Goal: Task Accomplishment & Management: Complete application form

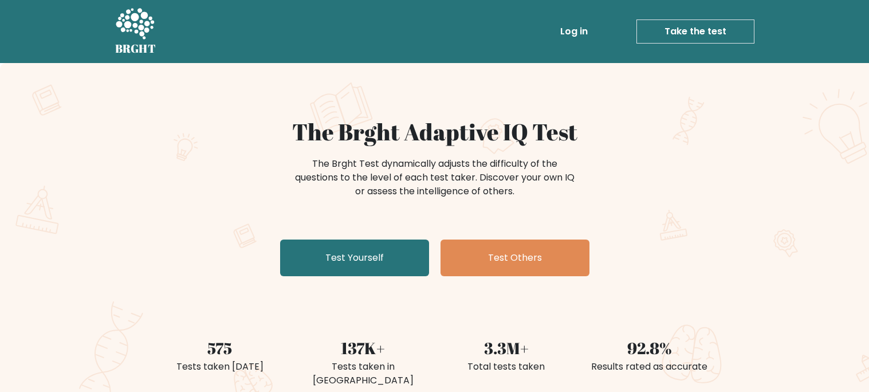
click at [480, 260] on link "Test Others" at bounding box center [515, 258] width 149 height 37
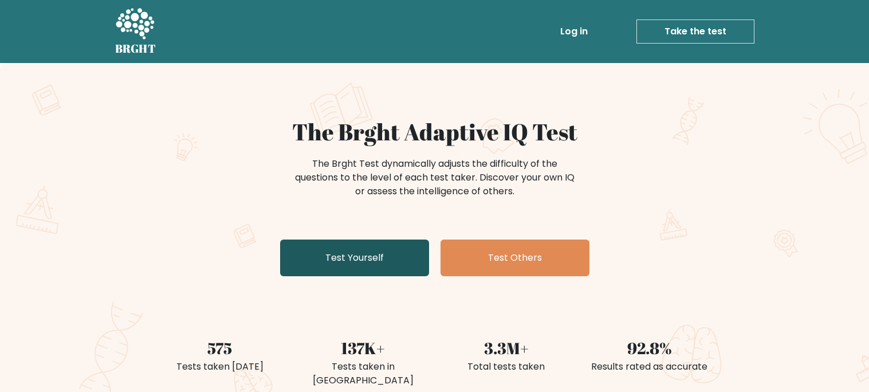
click at [338, 260] on link "Test Yourself" at bounding box center [354, 258] width 149 height 37
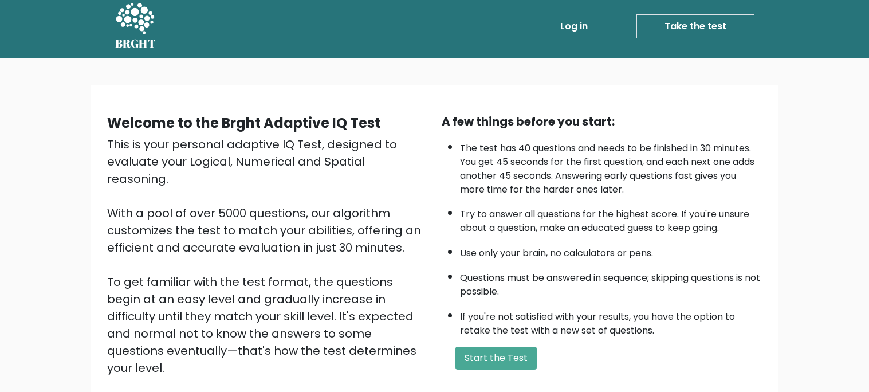
scroll to position [5, 0]
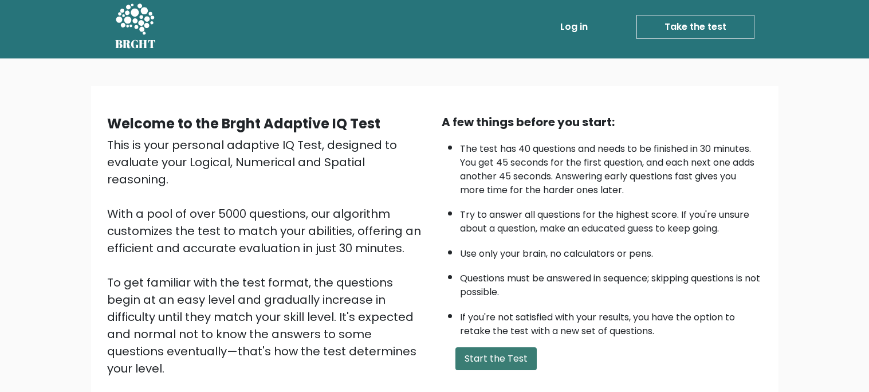
click at [510, 350] on button "Start the Test" at bounding box center [496, 358] width 81 height 23
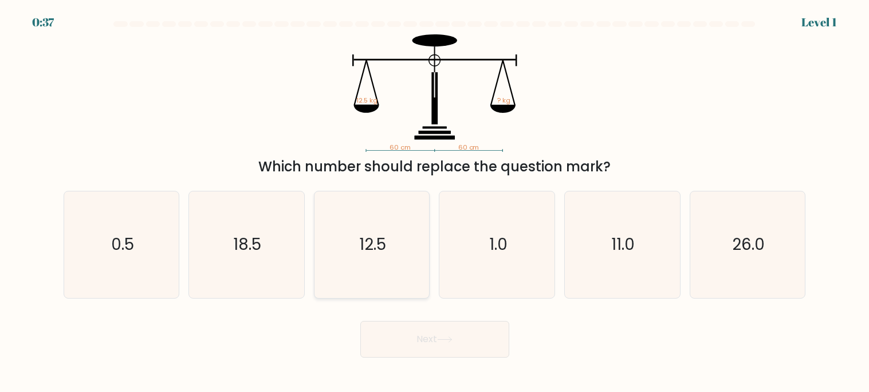
click at [355, 266] on icon "12.5" at bounding box center [372, 244] width 107 height 107
click at [435, 202] on input "c. 12.5" at bounding box center [435, 199] width 1 height 6
radio input "true"
click at [375, 338] on button "Next" at bounding box center [435, 339] width 149 height 37
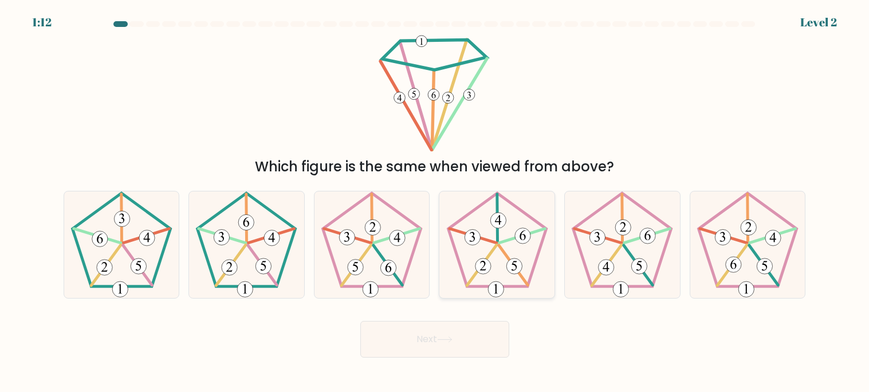
click at [503, 245] on icon at bounding box center [497, 244] width 107 height 107
click at [436, 202] on input "d." at bounding box center [435, 199] width 1 height 6
radio input "true"
click at [364, 243] on icon at bounding box center [372, 244] width 107 height 107
click at [435, 202] on input "c." at bounding box center [435, 199] width 1 height 6
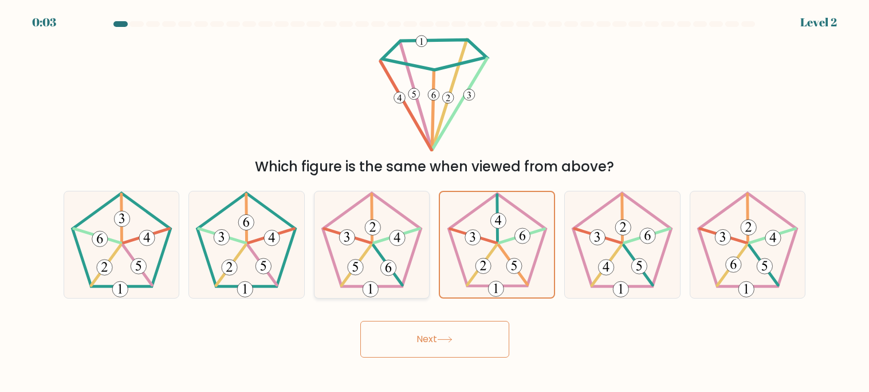
radio input "true"
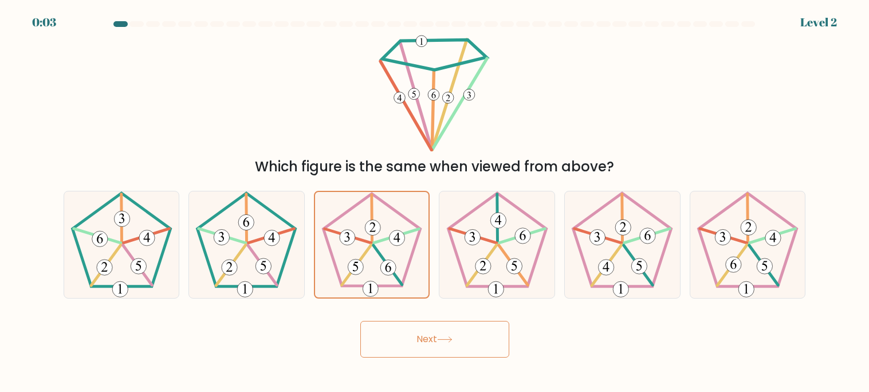
click at [457, 336] on button "Next" at bounding box center [435, 339] width 149 height 37
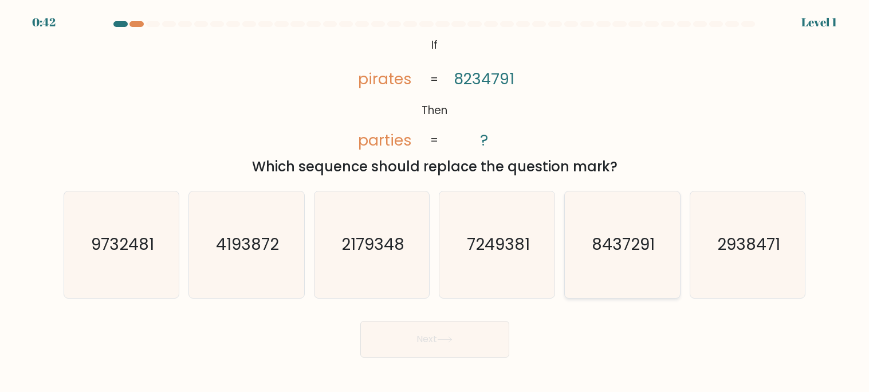
click at [636, 250] on text "8437291" at bounding box center [623, 245] width 63 height 22
click at [436, 202] on input "e. 8437291" at bounding box center [435, 199] width 1 height 6
radio input "true"
click at [447, 342] on icon at bounding box center [444, 339] width 15 height 6
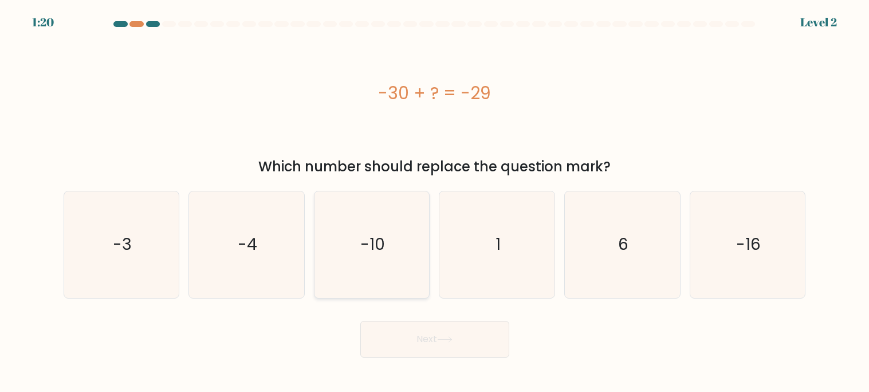
click at [389, 229] on icon "-10" at bounding box center [372, 244] width 107 height 107
click at [435, 202] on input "c. -10" at bounding box center [435, 199] width 1 height 6
radio input "true"
click at [774, 237] on icon "-16" at bounding box center [748, 244] width 107 height 107
click at [436, 202] on input "f. -16" at bounding box center [435, 199] width 1 height 6
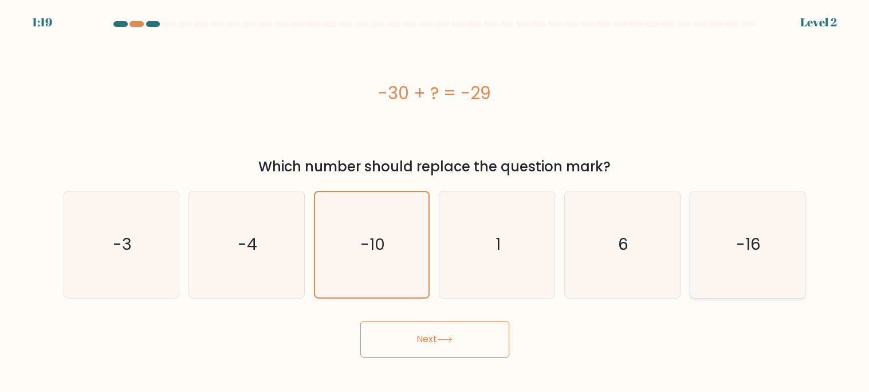
radio input "true"
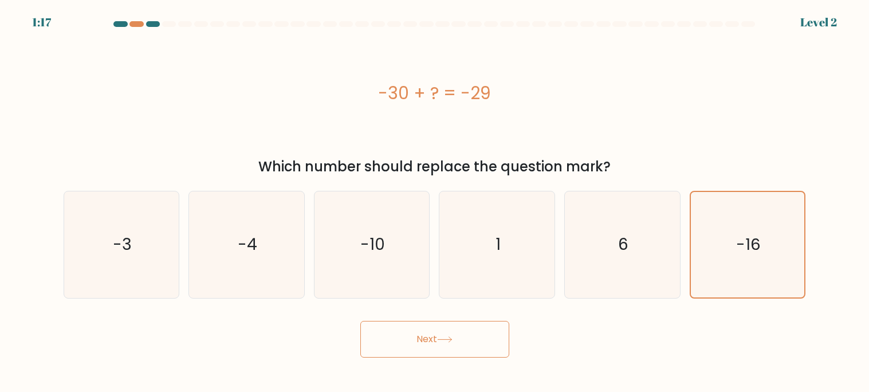
click at [480, 330] on button "Next" at bounding box center [435, 339] width 149 height 37
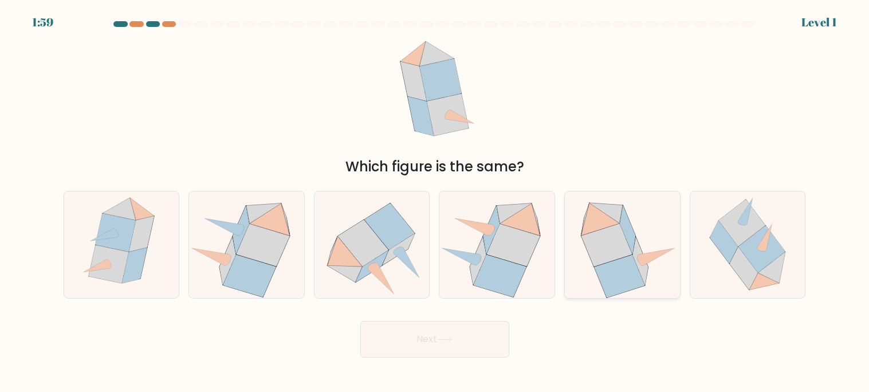
click at [627, 232] on icon at bounding box center [627, 230] width 15 height 48
click at [436, 202] on input "e." at bounding box center [435, 199] width 1 height 6
radio input "true"
click at [494, 334] on button "Next" at bounding box center [435, 339] width 149 height 37
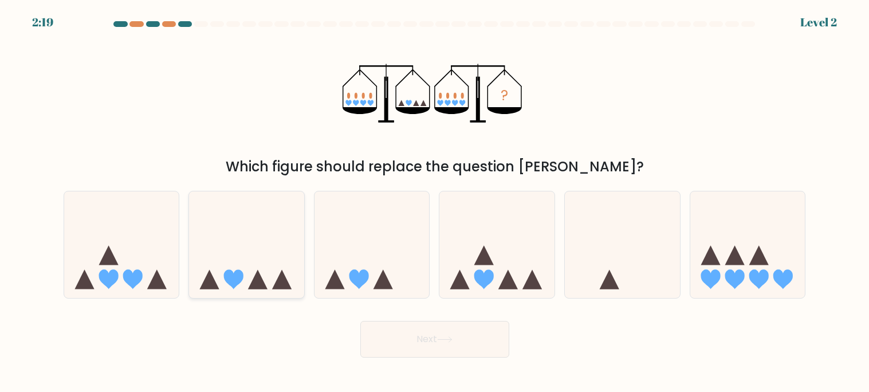
click at [237, 257] on icon at bounding box center [246, 244] width 115 height 95
click at [435, 202] on input "b." at bounding box center [435, 199] width 1 height 6
radio input "true"
click at [400, 348] on button "Next" at bounding box center [435, 339] width 149 height 37
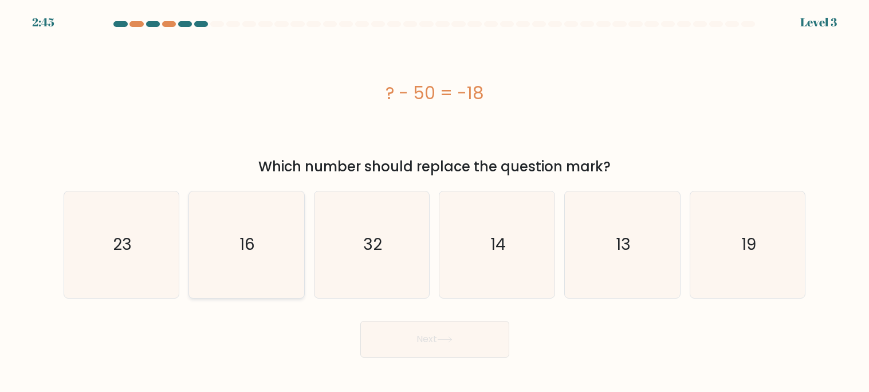
click at [226, 275] on icon "16" at bounding box center [246, 244] width 107 height 107
click at [435, 202] on input "b. 16" at bounding box center [435, 199] width 1 height 6
radio input "true"
click at [394, 340] on button "Next" at bounding box center [435, 339] width 149 height 37
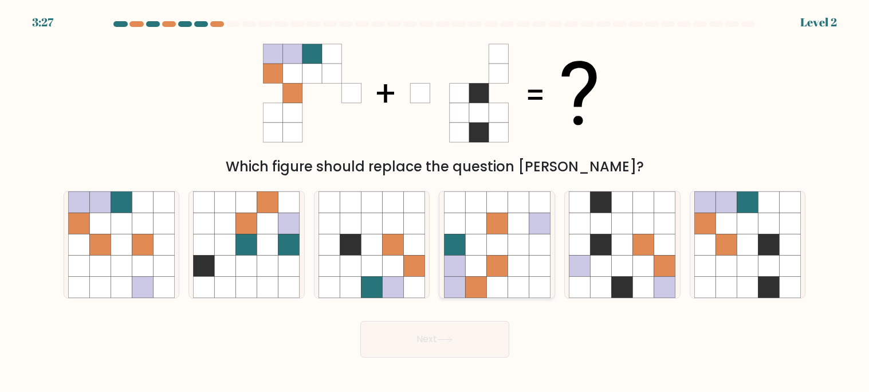
click at [484, 273] on icon at bounding box center [475, 266] width 21 height 21
click at [436, 202] on input "d." at bounding box center [435, 199] width 1 height 6
radio input "true"
click at [417, 336] on button "Next" at bounding box center [435, 339] width 149 height 37
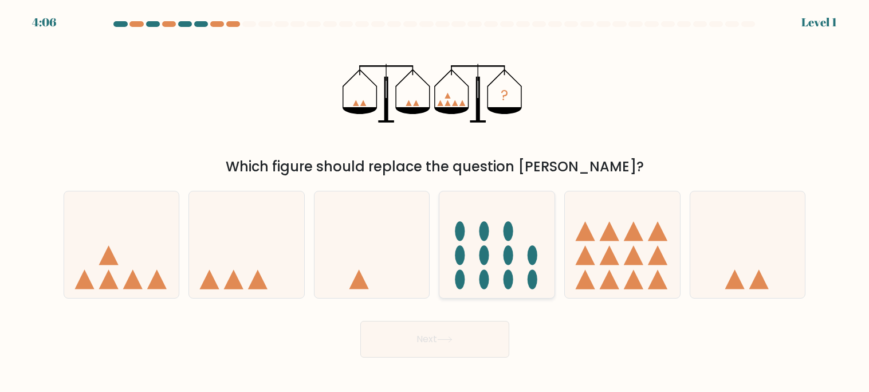
click at [524, 264] on icon at bounding box center [497, 244] width 115 height 95
click at [436, 202] on input "d." at bounding box center [435, 199] width 1 height 6
radio input "true"
click at [419, 343] on button "Next" at bounding box center [435, 339] width 149 height 37
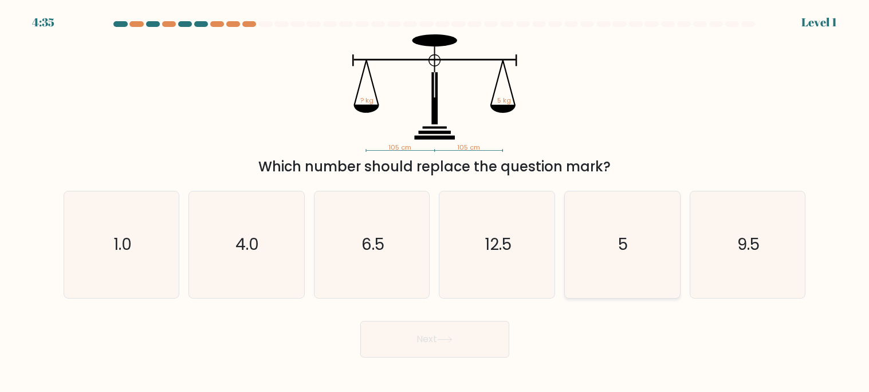
click at [641, 230] on icon "5" at bounding box center [622, 244] width 107 height 107
click at [436, 202] on input "e. 5" at bounding box center [435, 199] width 1 height 6
radio input "true"
click at [491, 333] on button "Next" at bounding box center [435, 339] width 149 height 37
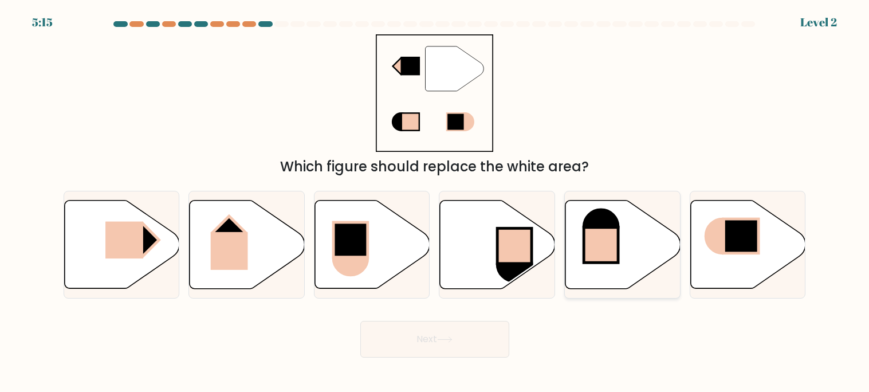
click at [628, 245] on icon at bounding box center [623, 245] width 115 height 88
click at [436, 202] on input "e." at bounding box center [435, 199] width 1 height 6
radio input "true"
click at [475, 335] on button "Next" at bounding box center [435, 339] width 149 height 37
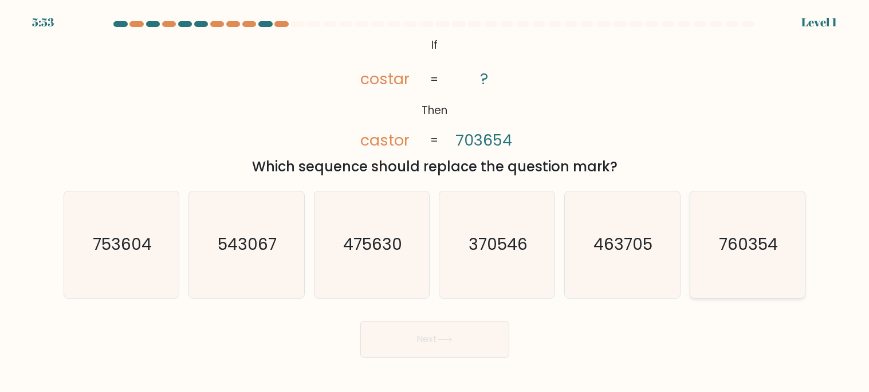
click at [755, 241] on text "760354" at bounding box center [748, 245] width 59 height 22
click at [436, 202] on input "f. 760354" at bounding box center [435, 199] width 1 height 6
radio input "true"
click at [422, 343] on button "Next" at bounding box center [435, 339] width 149 height 37
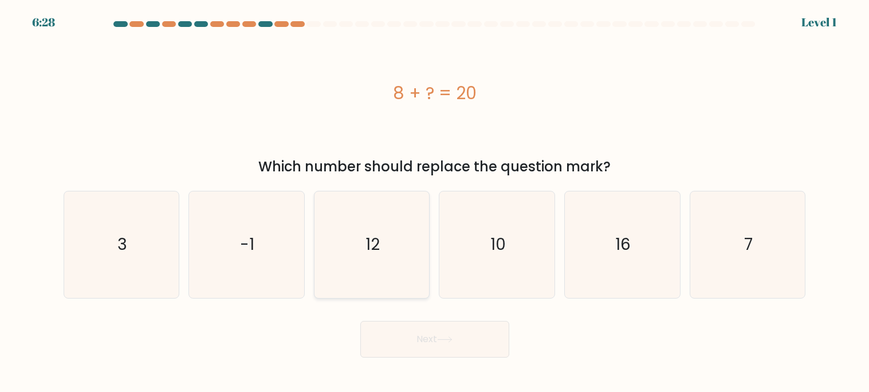
click at [421, 224] on icon "12" at bounding box center [372, 244] width 107 height 107
click at [435, 202] on input "c. 12" at bounding box center [435, 199] width 1 height 6
radio input "true"
click at [446, 347] on button "Next" at bounding box center [435, 339] width 149 height 37
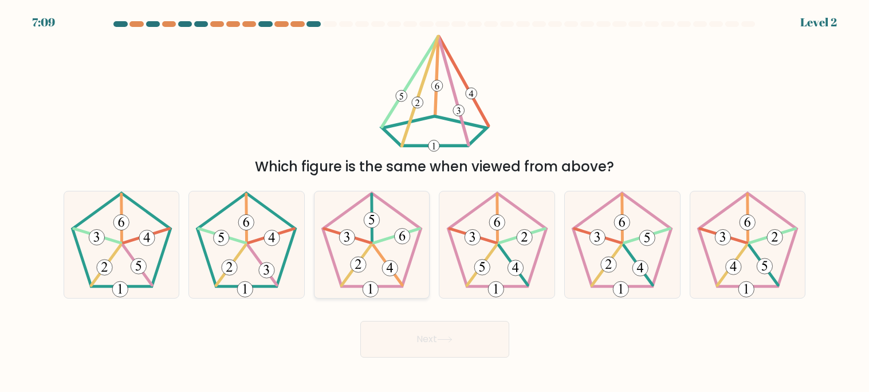
click at [406, 262] on icon at bounding box center [372, 244] width 107 height 107
click at [435, 202] on input "c." at bounding box center [435, 199] width 1 height 6
radio input "true"
click at [413, 330] on button "Next" at bounding box center [435, 339] width 149 height 37
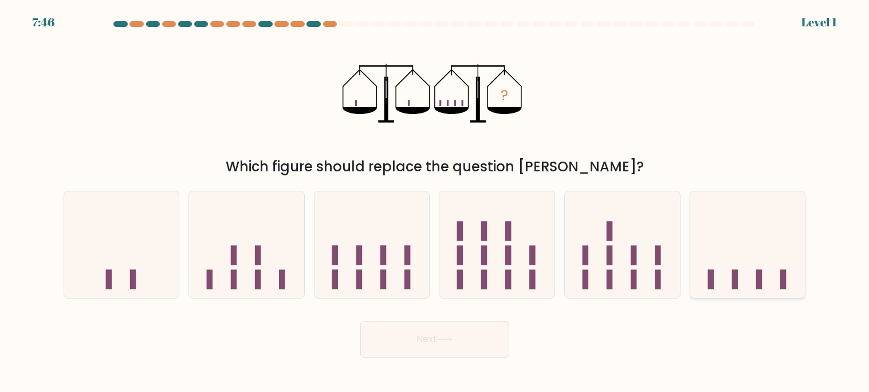
click at [726, 262] on icon at bounding box center [748, 244] width 115 height 95
click at [436, 202] on input "f." at bounding box center [435, 199] width 1 height 6
radio input "true"
click at [463, 342] on button "Next" at bounding box center [435, 339] width 149 height 37
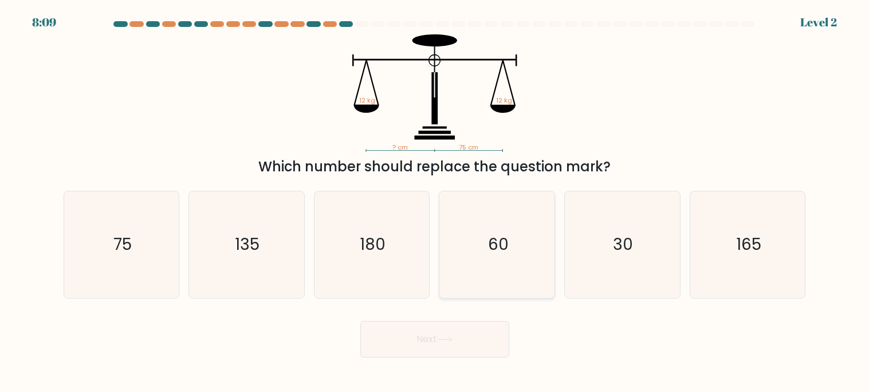
click at [554, 246] on div "60" at bounding box center [497, 245] width 116 height 108
click at [436, 202] on input "d. 60" at bounding box center [435, 199] width 1 height 6
radio input "true"
click at [621, 240] on text "30" at bounding box center [624, 245] width 20 height 22
click at [436, 202] on input "e. 30" at bounding box center [435, 199] width 1 height 6
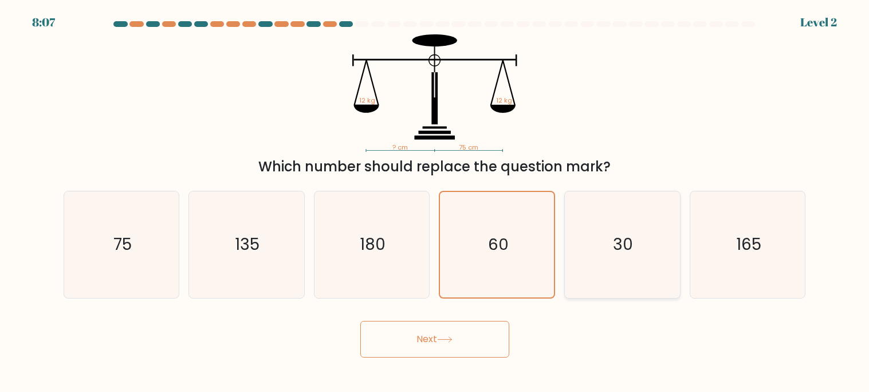
radio input "true"
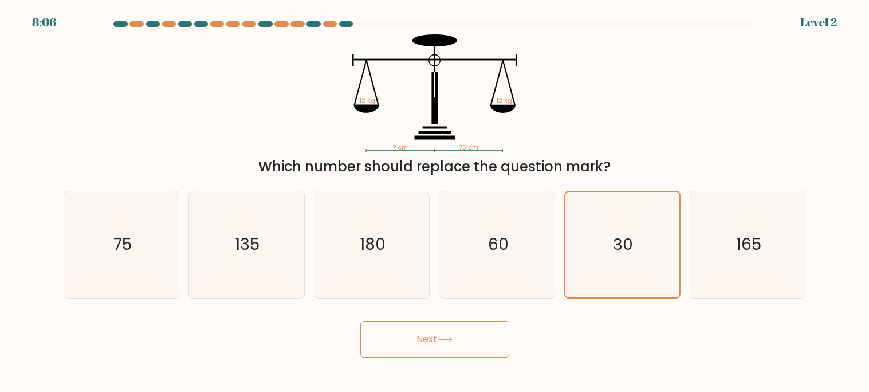
click at [472, 350] on button "Next" at bounding box center [435, 339] width 149 height 37
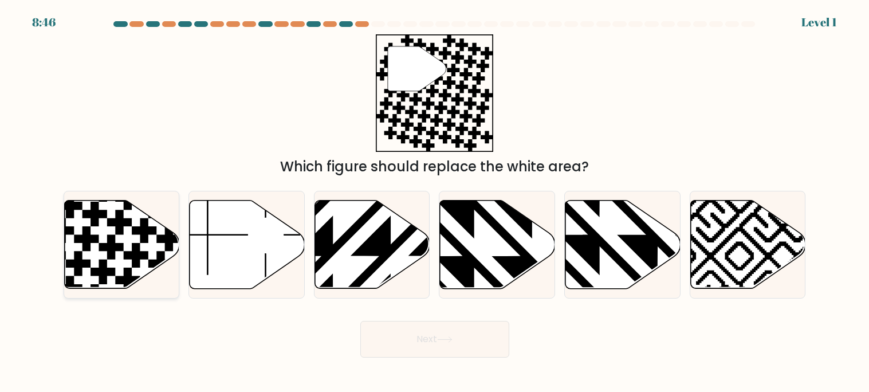
click at [132, 218] on icon at bounding box center [121, 245] width 115 height 88
click at [435, 202] on input "a." at bounding box center [435, 199] width 1 height 6
radio input "true"
click at [426, 331] on button "Next" at bounding box center [435, 339] width 149 height 37
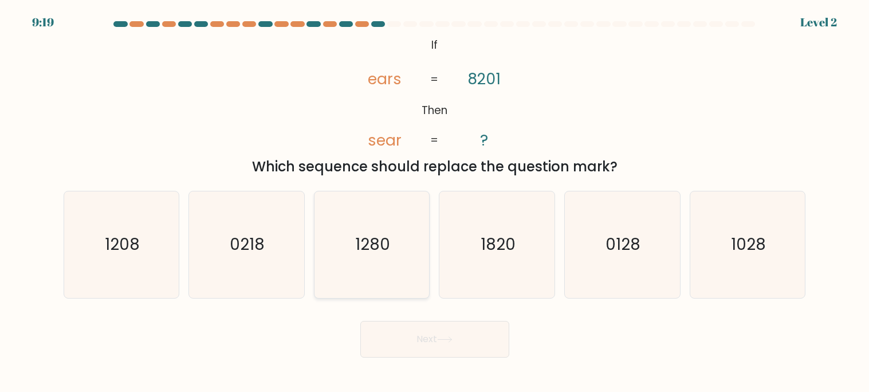
click at [368, 210] on icon "1280" at bounding box center [372, 244] width 107 height 107
click at [435, 202] on input "c. 1280" at bounding box center [435, 199] width 1 height 6
radio input "true"
click at [472, 340] on button "Next" at bounding box center [435, 339] width 149 height 37
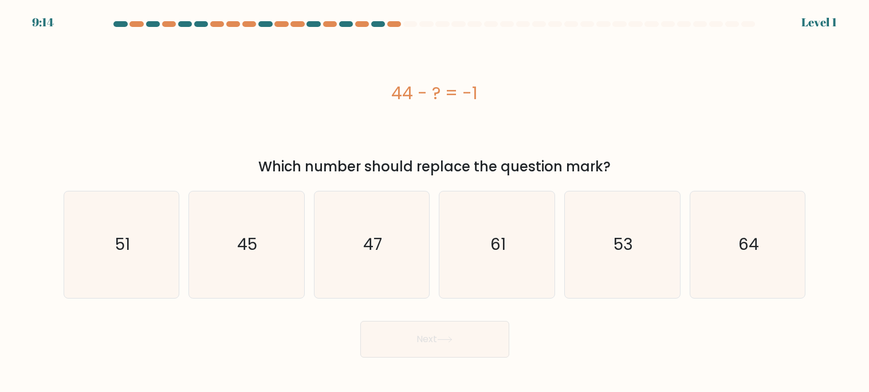
click at [386, 316] on div "Next" at bounding box center [435, 334] width 757 height 45
click at [225, 236] on icon "45" at bounding box center [246, 244] width 107 height 107
click at [435, 202] on input "b. 45" at bounding box center [435, 199] width 1 height 6
radio input "true"
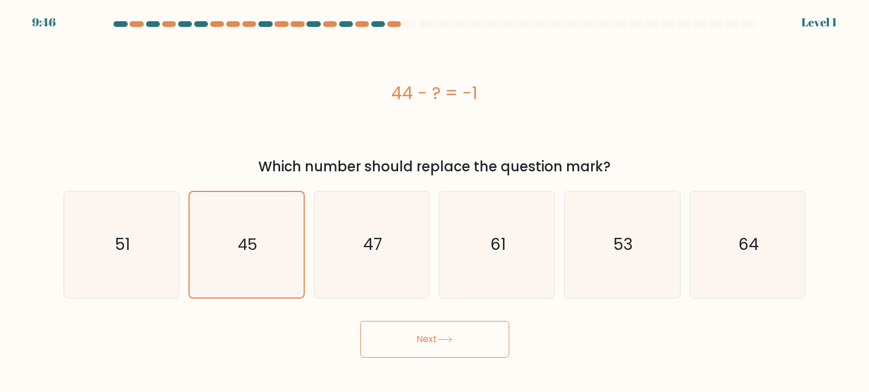
click at [396, 341] on button "Next" at bounding box center [435, 339] width 149 height 37
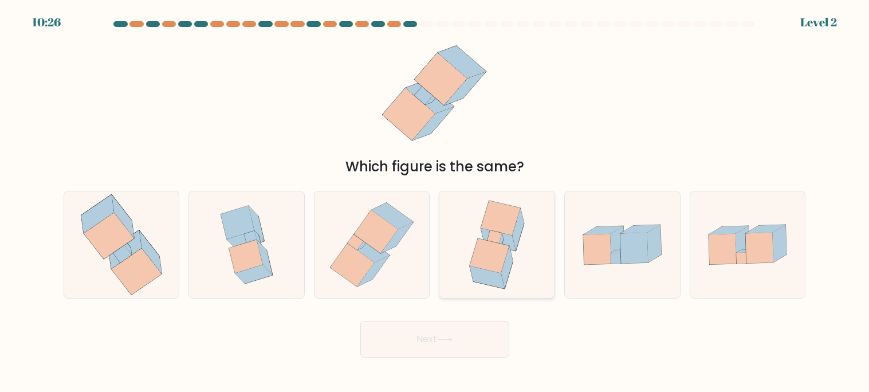
click at [464, 221] on icon at bounding box center [497, 244] width 82 height 107
click at [436, 202] on input "d." at bounding box center [435, 199] width 1 height 6
radio input "true"
click at [381, 331] on button "Next" at bounding box center [435, 339] width 149 height 37
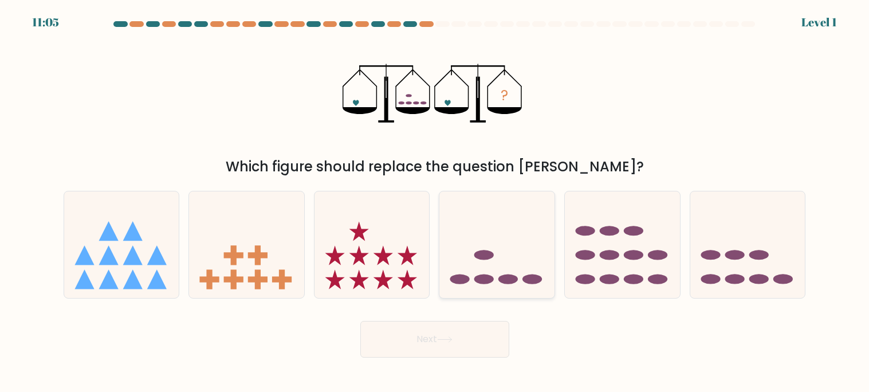
click at [474, 255] on icon at bounding box center [497, 244] width 115 height 95
click at [436, 202] on input "d." at bounding box center [435, 199] width 1 height 6
radio input "true"
click at [428, 343] on button "Next" at bounding box center [435, 339] width 149 height 37
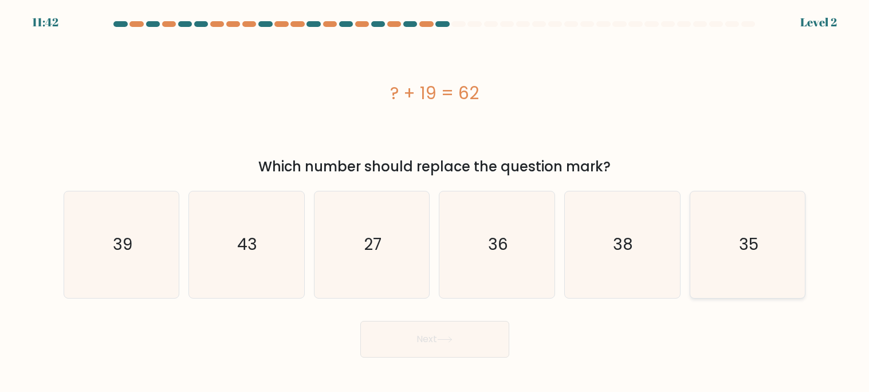
click at [735, 257] on icon "35" at bounding box center [748, 244] width 107 height 107
click at [436, 202] on input "f. 35" at bounding box center [435, 199] width 1 height 6
radio input "true"
click at [467, 352] on button "Next" at bounding box center [435, 339] width 149 height 37
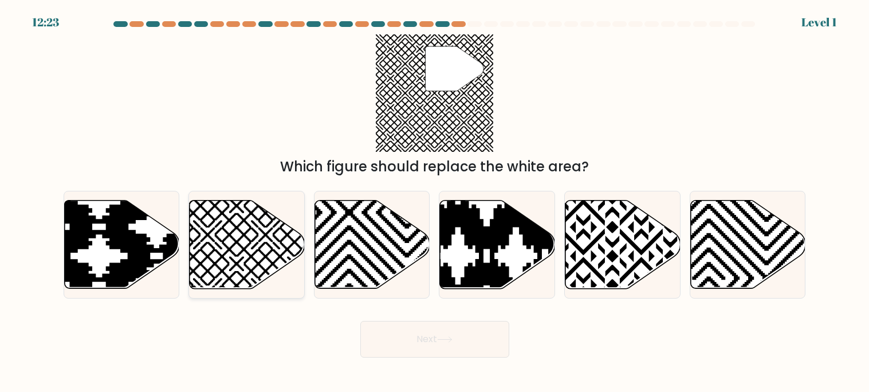
click at [211, 245] on icon at bounding box center [208, 293] width 232 height 232
click at [435, 202] on input "b." at bounding box center [435, 199] width 1 height 6
radio input "true"
click at [410, 349] on button "Next" at bounding box center [435, 339] width 149 height 37
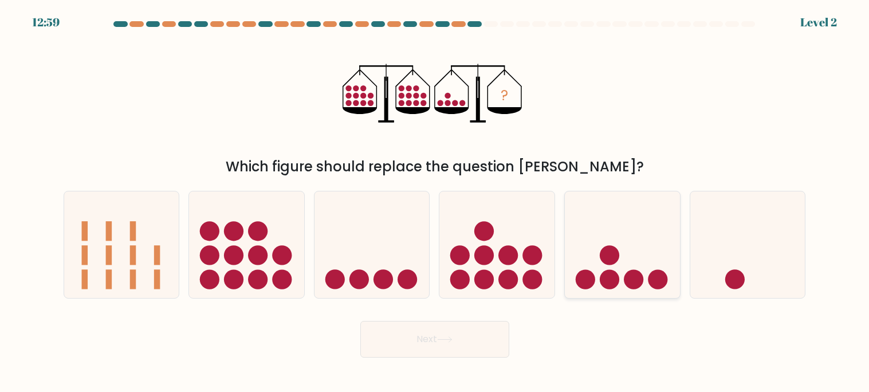
click at [594, 277] on circle at bounding box center [585, 279] width 19 height 19
click at [436, 202] on input "e." at bounding box center [435, 199] width 1 height 6
radio input "true"
click at [402, 346] on button "Next" at bounding box center [435, 339] width 149 height 37
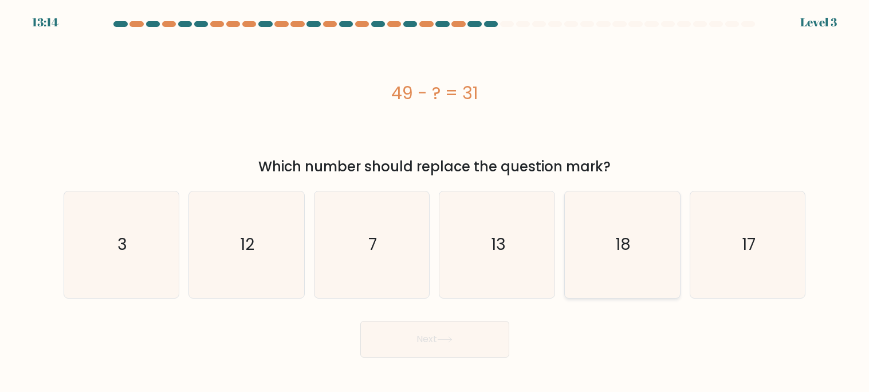
click at [594, 263] on icon "18" at bounding box center [622, 244] width 107 height 107
click at [436, 202] on input "e. 18" at bounding box center [435, 199] width 1 height 6
radio input "true"
click at [413, 347] on button "Next" at bounding box center [435, 339] width 149 height 37
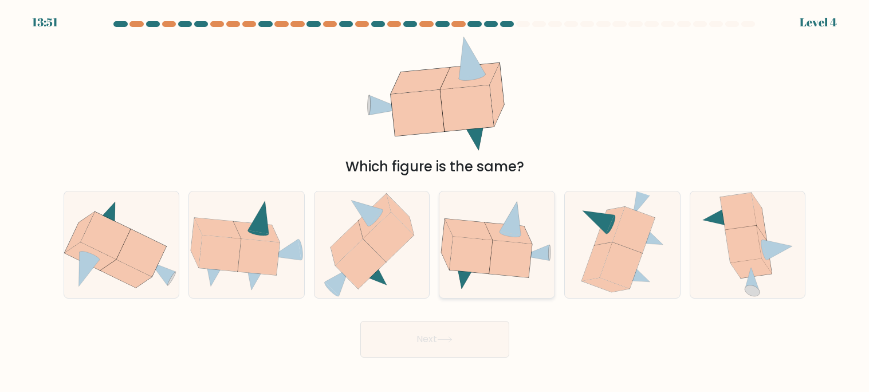
click at [475, 260] on icon at bounding box center [471, 255] width 42 height 37
click at [436, 202] on input "d." at bounding box center [435, 199] width 1 height 6
radio input "true"
click at [416, 336] on button "Next" at bounding box center [435, 339] width 149 height 37
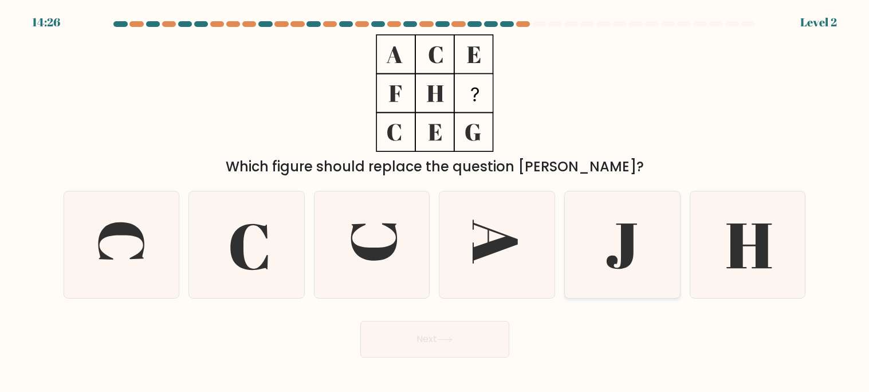
click at [637, 263] on icon at bounding box center [622, 244] width 107 height 107
click at [436, 202] on input "e." at bounding box center [435, 199] width 1 height 6
radio input "true"
click at [448, 354] on button "Next" at bounding box center [435, 339] width 149 height 37
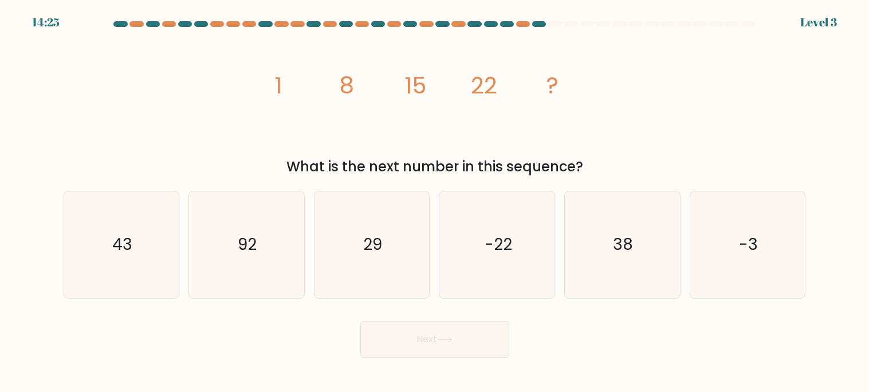
click at [447, 333] on button "Next" at bounding box center [435, 339] width 149 height 37
click at [378, 225] on icon "29" at bounding box center [372, 244] width 107 height 107
click at [435, 202] on input "c. 29" at bounding box center [435, 199] width 1 height 6
radio input "true"
click at [407, 355] on button "Next" at bounding box center [435, 339] width 149 height 37
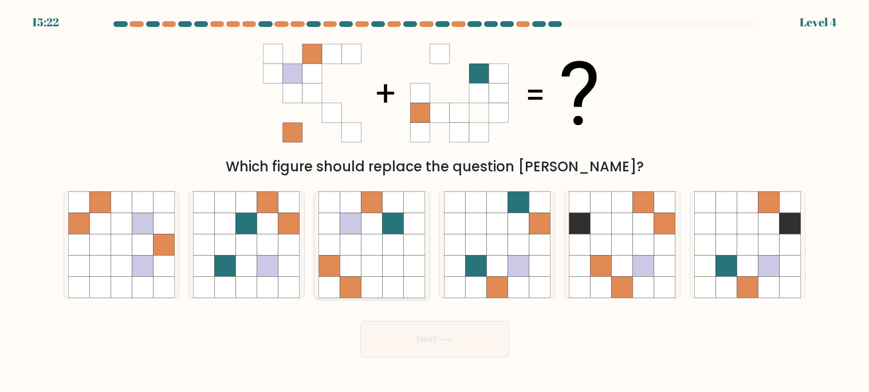
click at [367, 255] on icon at bounding box center [372, 244] width 21 height 21
click at [435, 202] on input "c." at bounding box center [435, 199] width 1 height 6
radio input "true"
click at [408, 355] on button "Next" at bounding box center [435, 339] width 149 height 37
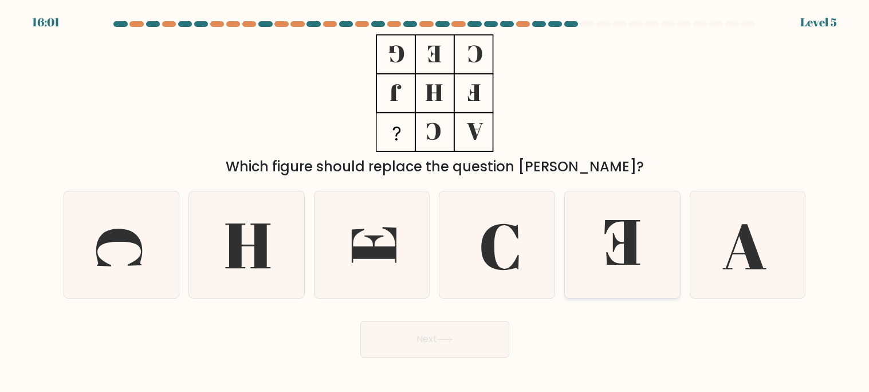
click at [630, 246] on icon at bounding box center [623, 242] width 36 height 45
click at [436, 202] on input "e." at bounding box center [435, 199] width 1 height 6
radio input "true"
click at [477, 338] on button "Next" at bounding box center [435, 339] width 149 height 37
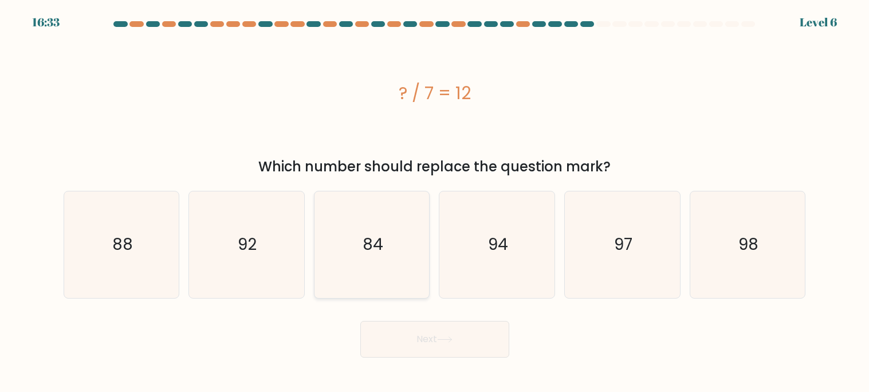
click at [354, 246] on icon "84" at bounding box center [372, 244] width 107 height 107
click at [435, 202] on input "c. 84" at bounding box center [435, 199] width 1 height 6
radio input "true"
click at [412, 334] on button "Next" at bounding box center [435, 339] width 149 height 37
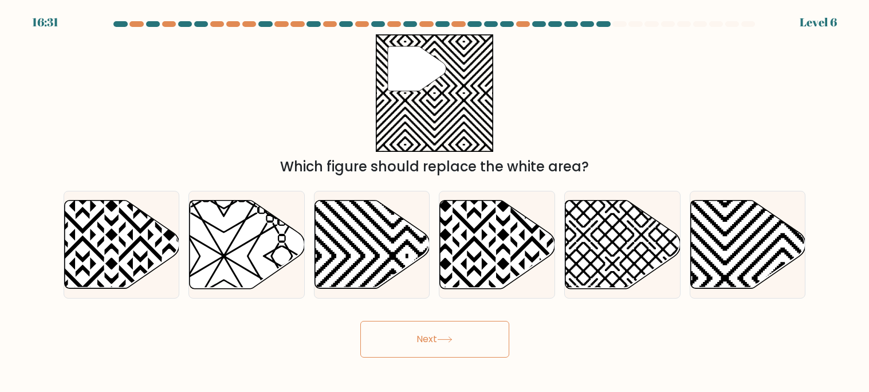
click at [432, 348] on button "Next" at bounding box center [435, 339] width 149 height 37
click at [727, 215] on icon at bounding box center [783, 293] width 232 height 232
click at [436, 202] on input "f." at bounding box center [435, 199] width 1 height 6
radio input "true"
click at [427, 324] on button "Next" at bounding box center [435, 339] width 149 height 37
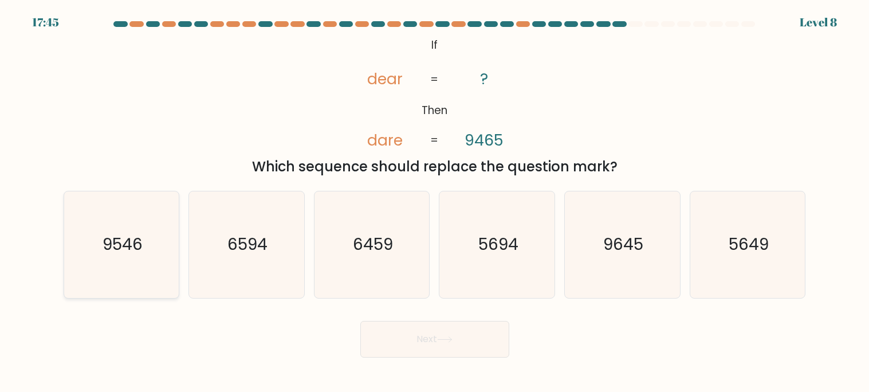
click at [103, 244] on text "9546" at bounding box center [123, 245] width 40 height 22
click at [435, 202] on input "a. 9546" at bounding box center [435, 199] width 1 height 6
radio input "true"
click at [405, 343] on button "Next" at bounding box center [435, 339] width 149 height 37
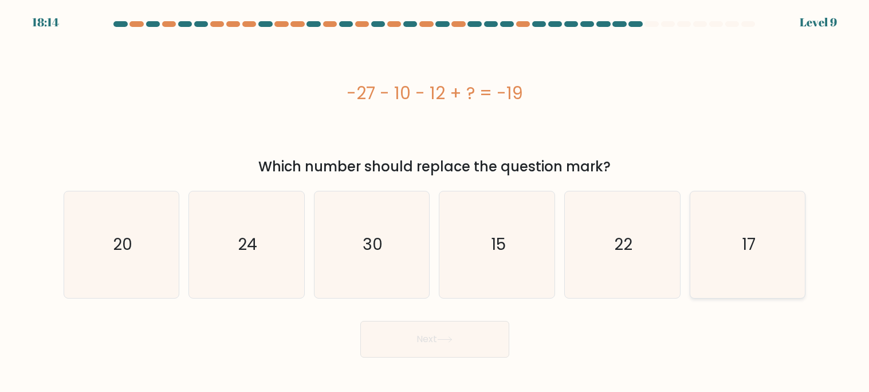
click at [745, 254] on text "17" at bounding box center [749, 245] width 14 height 22
click at [436, 202] on input "f. 17" at bounding box center [435, 199] width 1 height 6
radio input "true"
click at [420, 343] on button "Next" at bounding box center [435, 339] width 149 height 37
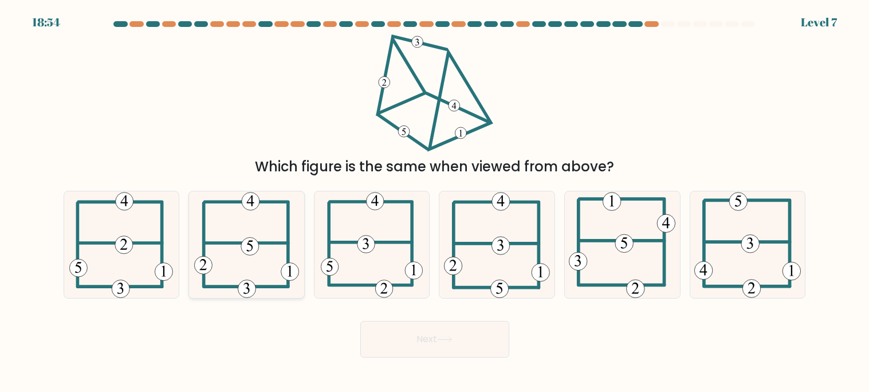
click at [221, 263] on icon at bounding box center [246, 244] width 105 height 107
click at [435, 202] on input "b." at bounding box center [435, 199] width 1 height 6
radio input "true"
click at [439, 342] on button "Next" at bounding box center [435, 339] width 149 height 37
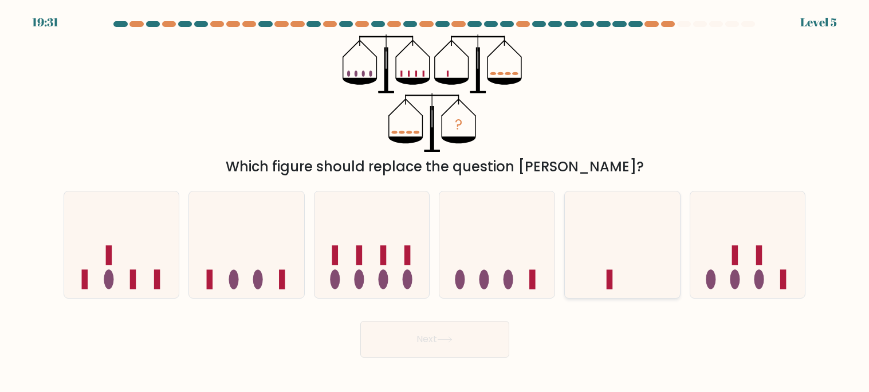
click at [591, 260] on icon at bounding box center [622, 244] width 115 height 95
click at [436, 202] on input "e." at bounding box center [435, 199] width 1 height 6
radio input "true"
click at [449, 337] on icon at bounding box center [444, 339] width 15 height 6
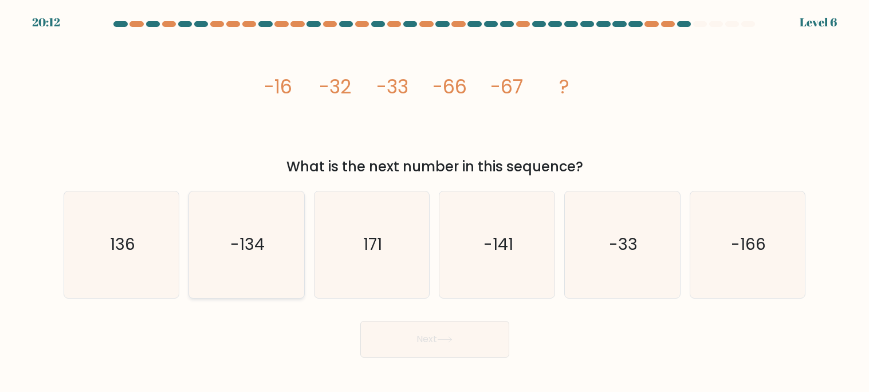
click at [251, 261] on icon "-134" at bounding box center [246, 244] width 107 height 107
click at [435, 202] on input "b. -134" at bounding box center [435, 199] width 1 height 6
radio input "true"
click at [392, 267] on icon "171" at bounding box center [372, 244] width 107 height 107
click at [435, 202] on input "c. 171" at bounding box center [435, 199] width 1 height 6
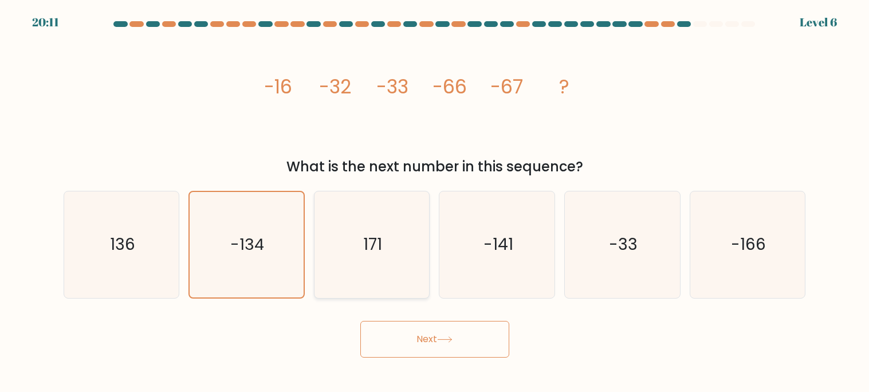
radio input "true"
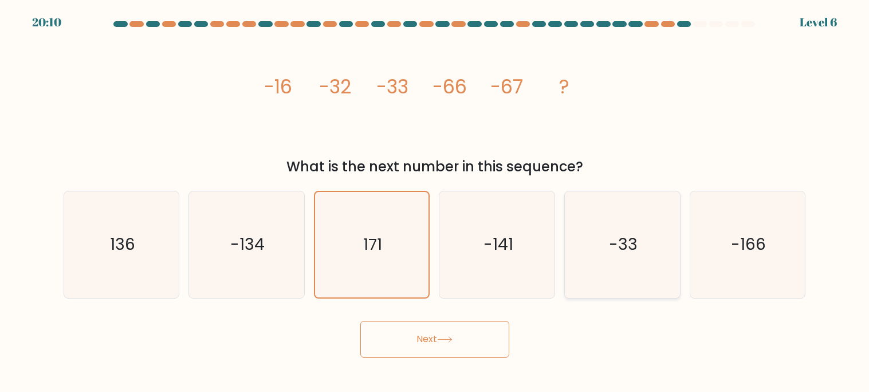
click at [620, 261] on icon "-33" at bounding box center [622, 244] width 107 height 107
click at [436, 202] on input "e. -33" at bounding box center [435, 199] width 1 height 6
radio input "true"
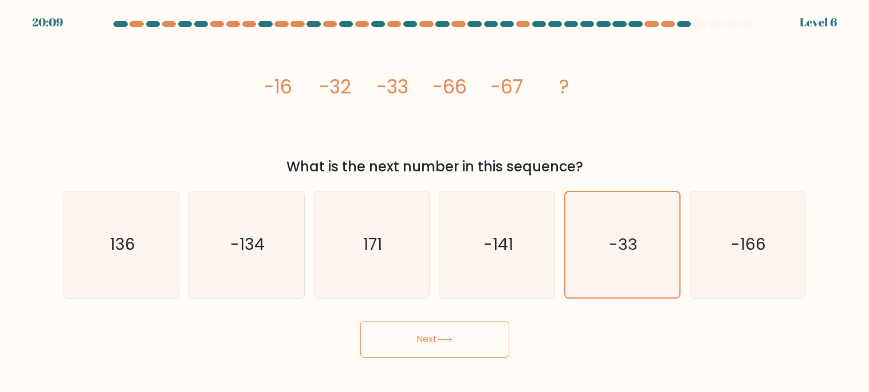
click at [428, 338] on button "Next" at bounding box center [435, 339] width 149 height 37
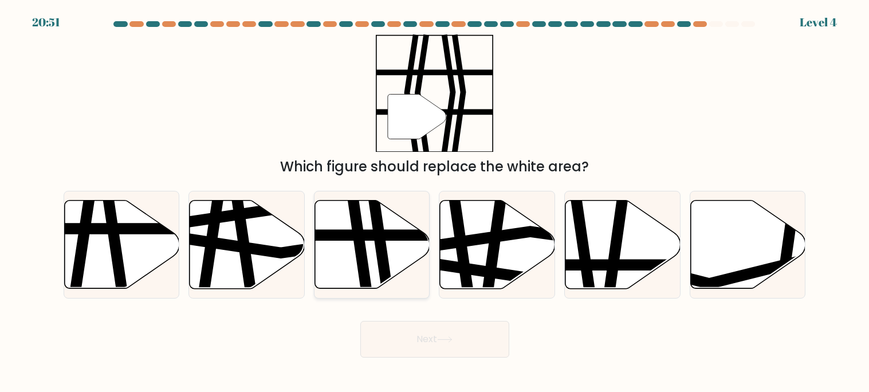
click at [369, 245] on icon at bounding box center [372, 245] width 115 height 88
click at [435, 202] on input "c." at bounding box center [435, 199] width 1 height 6
radio input "true"
click at [414, 352] on button "Next" at bounding box center [435, 339] width 149 height 37
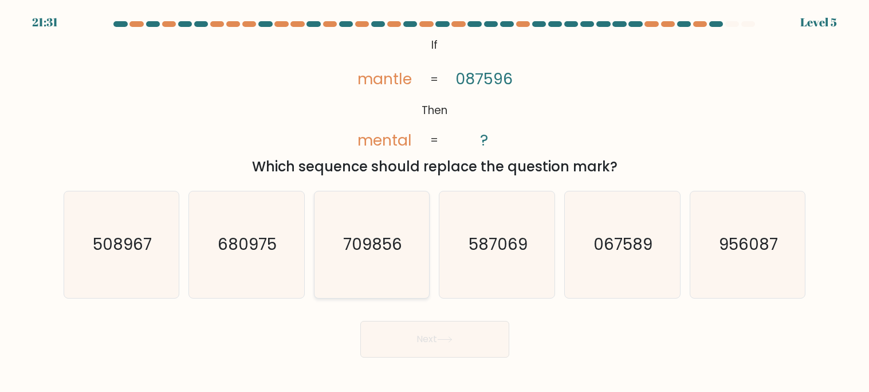
click at [352, 234] on text "709856" at bounding box center [372, 245] width 59 height 22
click at [435, 202] on input "c. 709856" at bounding box center [435, 199] width 1 height 6
radio input "true"
click at [233, 249] on text "680975" at bounding box center [247, 245] width 59 height 22
click at [435, 202] on input "b. 680975" at bounding box center [435, 199] width 1 height 6
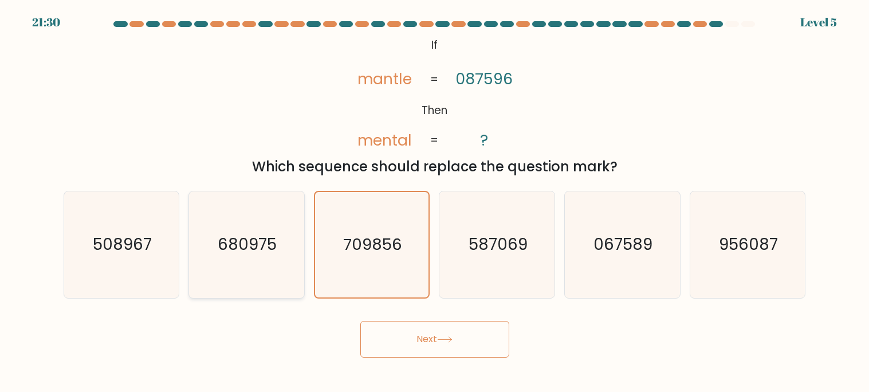
radio input "true"
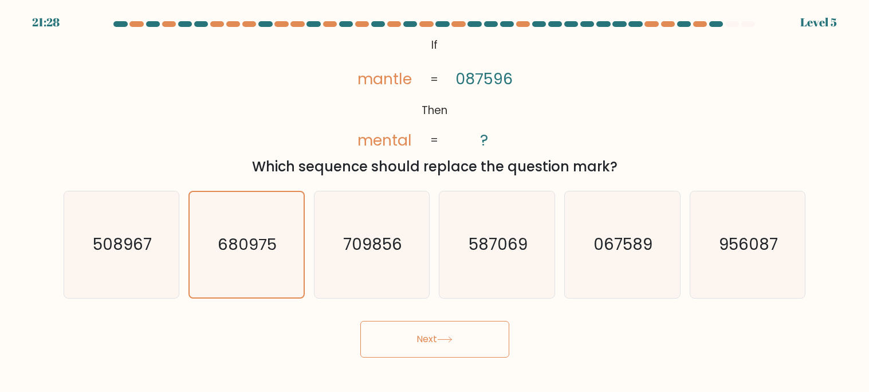
click at [428, 339] on button "Next" at bounding box center [435, 339] width 149 height 37
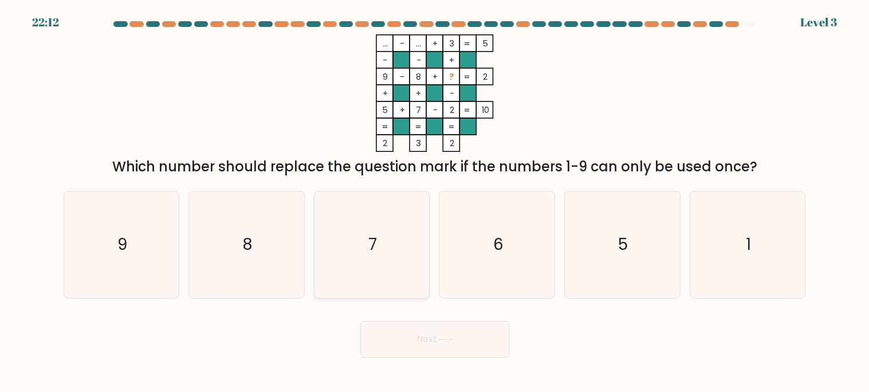
click at [362, 236] on icon "7" at bounding box center [372, 244] width 107 height 107
click at [435, 202] on input "c. 7" at bounding box center [435, 199] width 1 height 6
radio input "true"
click at [390, 357] on button "Next" at bounding box center [435, 339] width 149 height 37
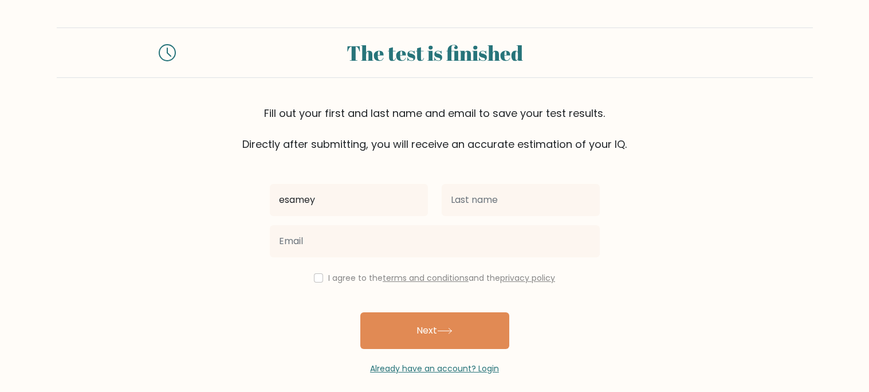
type input "esamey"
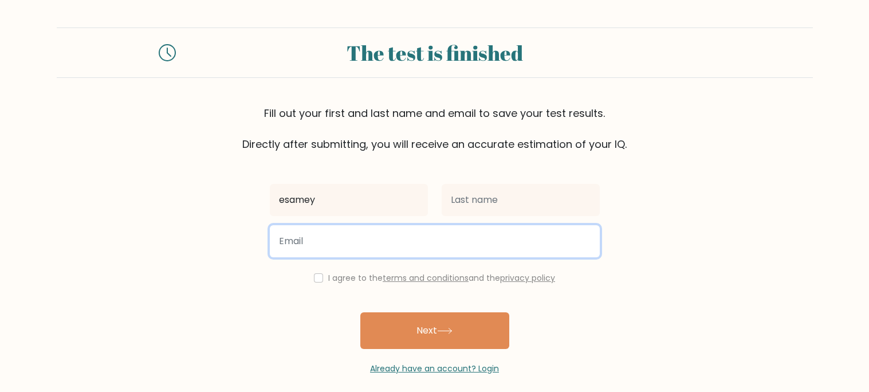
click at [319, 242] on input "email" at bounding box center [435, 241] width 330 height 32
type input "tbitler@wcpc.net"
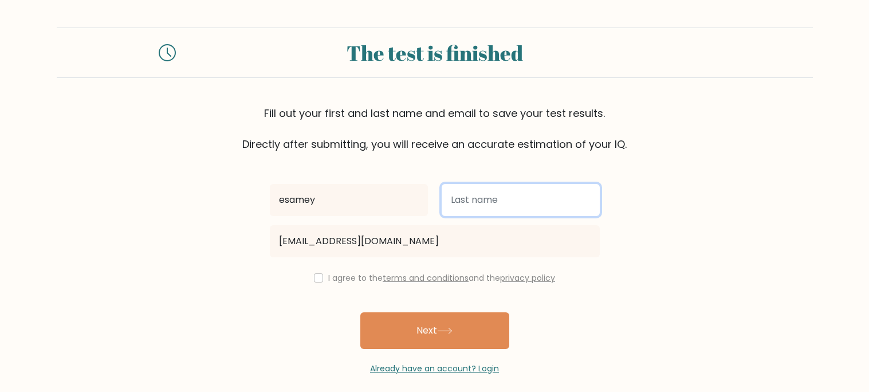
click at [468, 195] on input "text" at bounding box center [521, 200] width 158 height 32
type input "maserty"
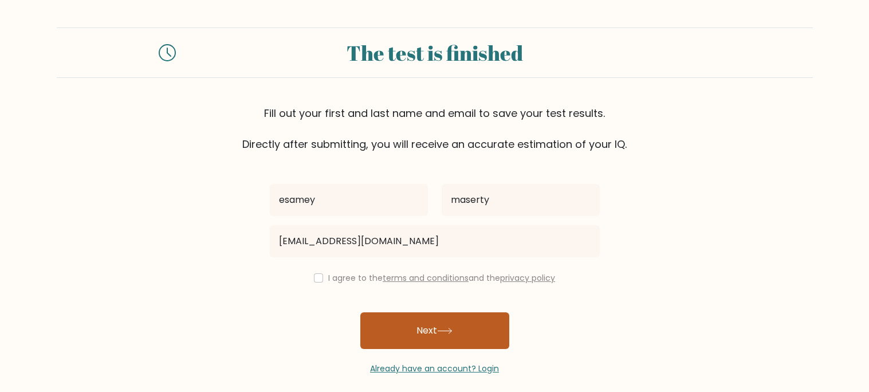
click at [405, 333] on button "Next" at bounding box center [435, 330] width 149 height 37
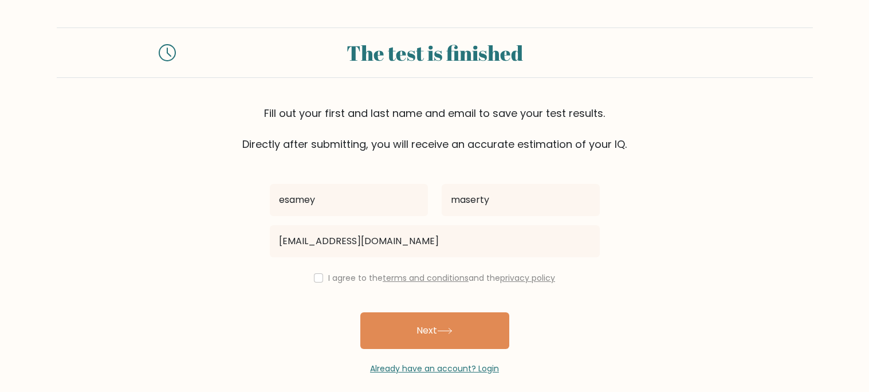
click at [331, 281] on label "I agree to the terms and conditions and the privacy policy" at bounding box center [441, 277] width 227 height 11
click at [319, 274] on input "checkbox" at bounding box center [318, 277] width 9 height 9
checkbox input "true"
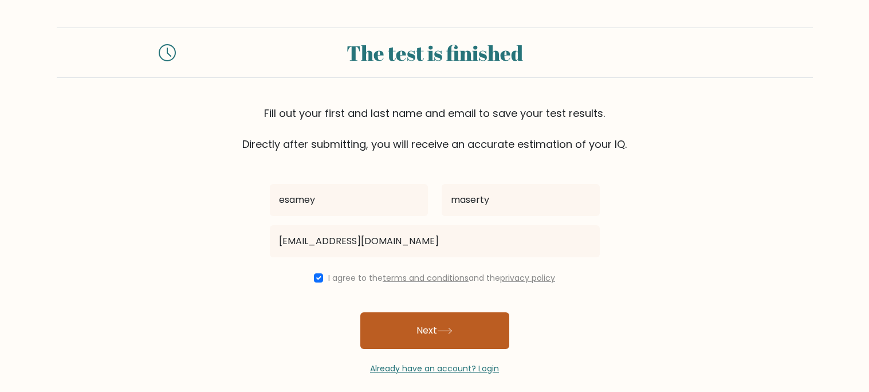
click at [409, 346] on button "Next" at bounding box center [435, 330] width 149 height 37
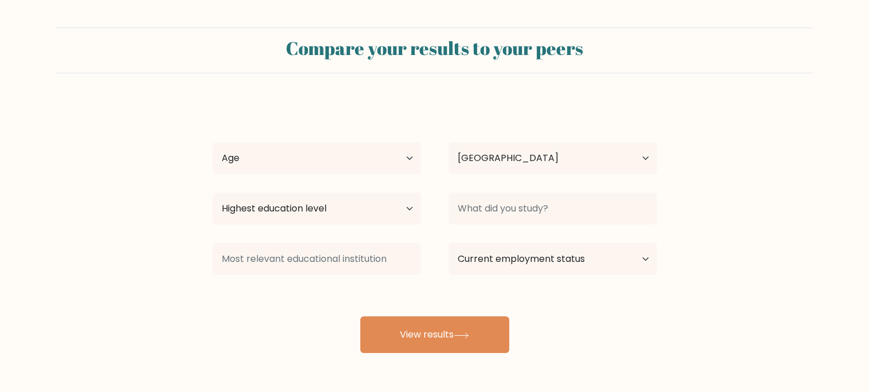
select select "US"
click at [329, 162] on select "Age Under 18 years old 18-24 years old 25-34 years old 35-44 years old 45-54 ye…" at bounding box center [317, 158] width 209 height 32
select select "18_24"
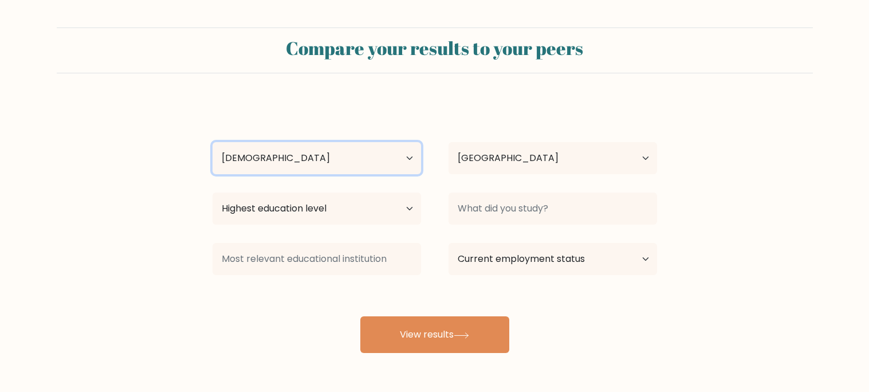
click at [213, 142] on select "Age Under 18 years old 18-24 years old 25-34 years old 35-44 years old 45-54 ye…" at bounding box center [317, 158] width 209 height 32
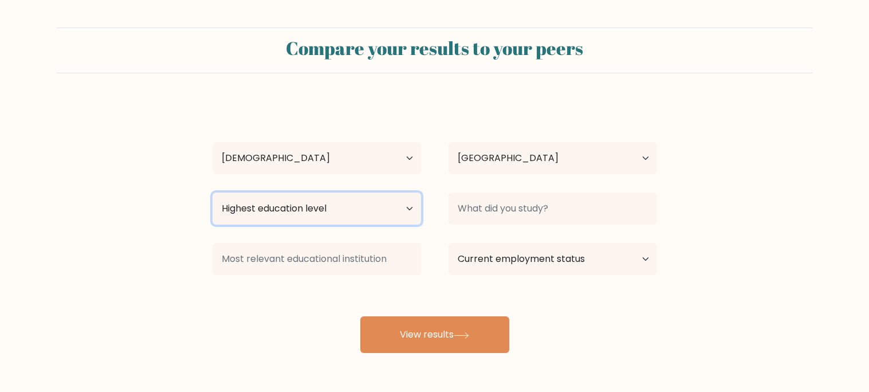
click at [249, 202] on select "Highest education level No schooling Primary Lower Secondary Upper Secondary Oc…" at bounding box center [317, 209] width 209 height 32
select select "upper_secondary"
click at [213, 193] on select "Highest education level No schooling Primary Lower Secondary Upper Secondary Oc…" at bounding box center [317, 209] width 209 height 32
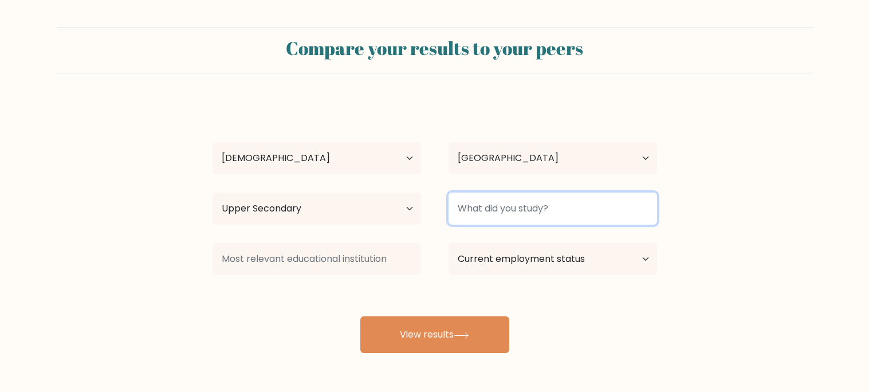
click at [536, 209] on input at bounding box center [553, 209] width 209 height 32
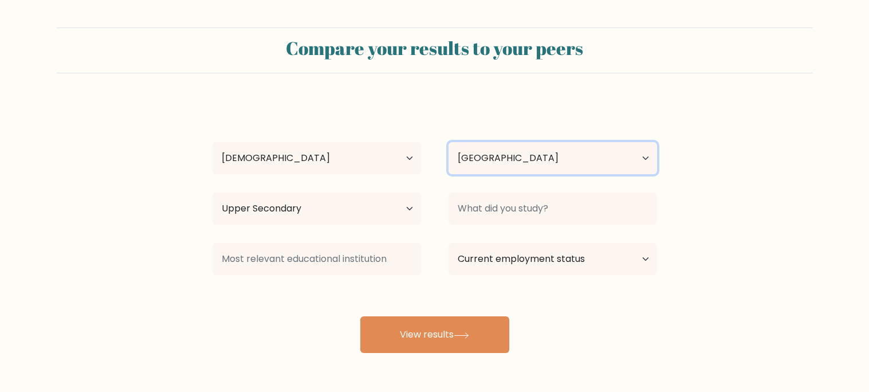
click at [569, 158] on select "Country Afghanistan Albania Algeria American Samoa Andorra Angola Anguilla Anta…" at bounding box center [553, 158] width 209 height 32
select select "TR"
click at [449, 142] on select "Country Afghanistan Albania Algeria American Samoa Andorra Angola Anguilla Anta…" at bounding box center [553, 158] width 209 height 32
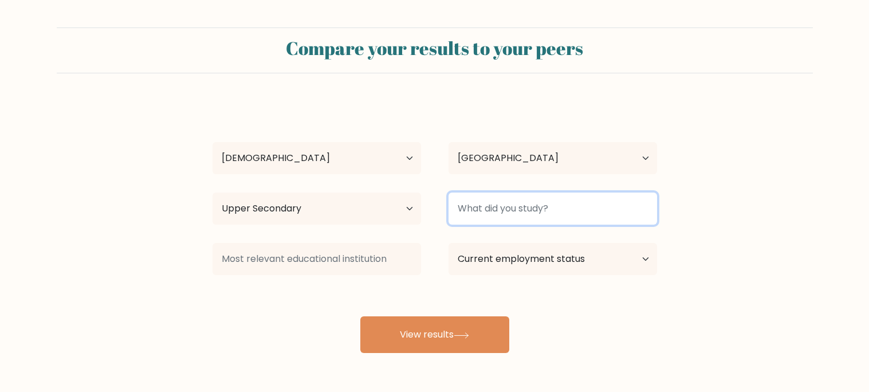
click at [543, 216] on input at bounding box center [553, 209] width 209 height 32
paste input "https://youtube.com/shorts/q759mZPFhr8?si=KowfrAfVpfys95Fm"
type input "https://youtube.com/shorts/q759mZPFhr8?si=KowfrAfVpfys95Fm"
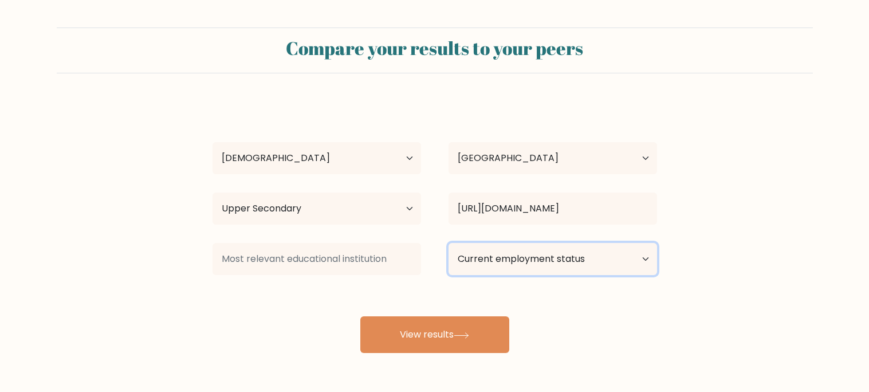
click at [543, 252] on select "Current employment status Employed Student Retired Other / prefer not to answer" at bounding box center [553, 259] width 209 height 32
select select "student"
click at [449, 243] on select "Current employment status Employed Student Retired Other / prefer not to answer" at bounding box center [553, 259] width 209 height 32
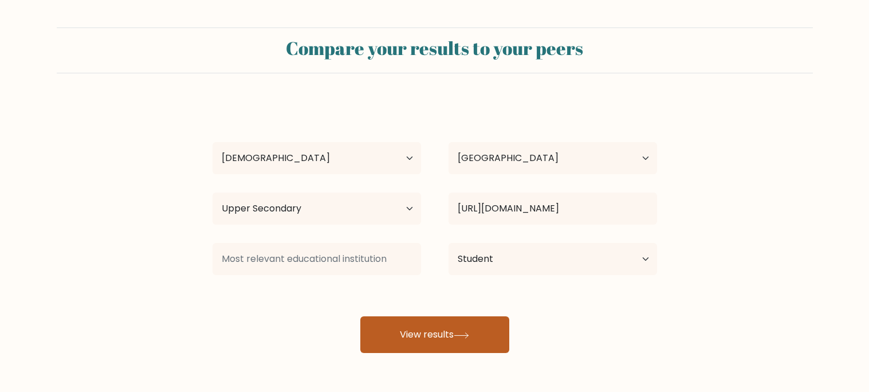
click at [478, 327] on button "View results" at bounding box center [435, 334] width 149 height 37
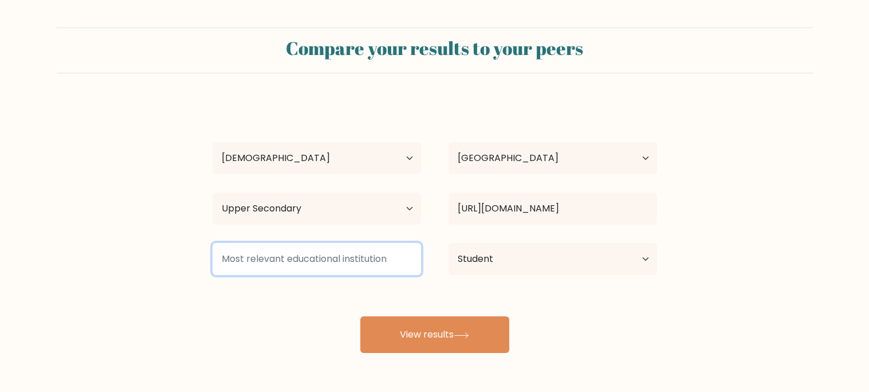
click at [352, 262] on input at bounding box center [317, 259] width 209 height 32
paste input "https://youtube.com/shorts/q759mZPFhr8?si=KowfrAfVpfys95Fm"
type input "https://youtube.com/shorts/q759mZPFhr8?si=KowfrAfVpfys95Fm"
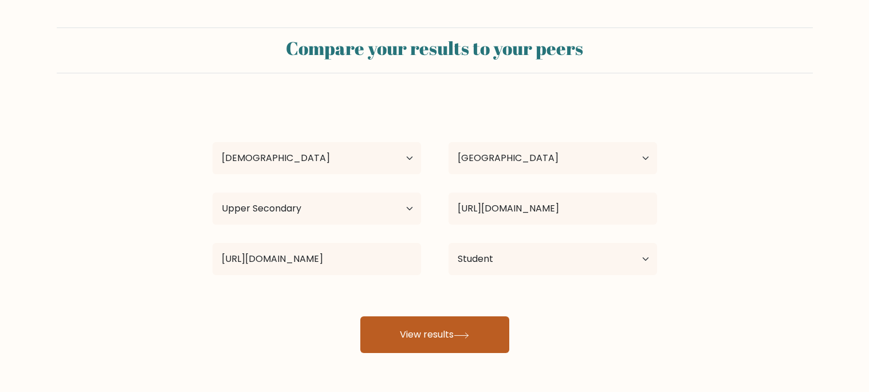
click at [416, 336] on button "View results" at bounding box center [435, 334] width 149 height 37
